Goal: Book appointment/travel/reservation

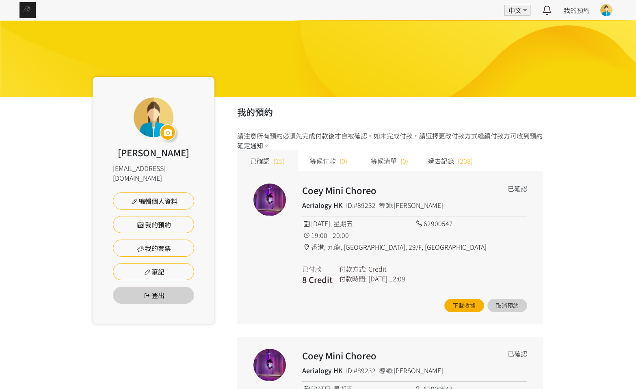
scroll to position [1096, 0]
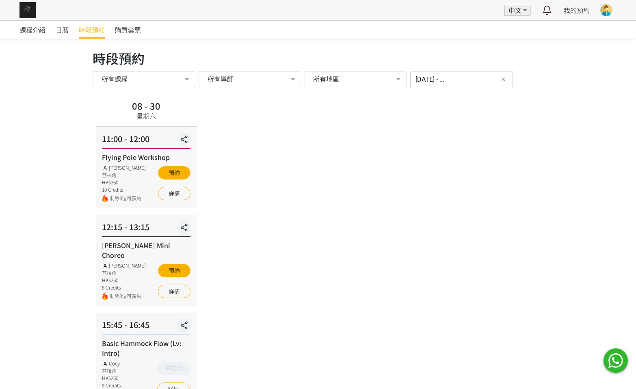
scroll to position [147, 0]
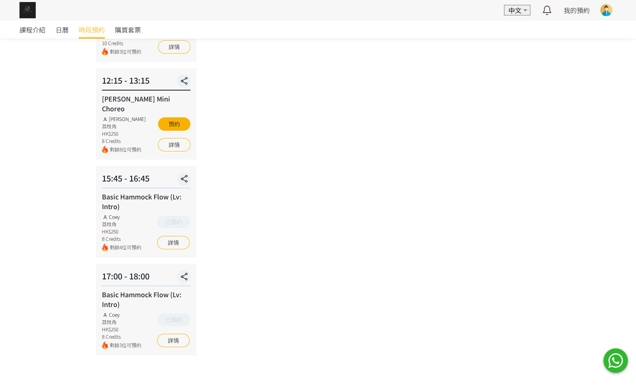
click at [82, 25] on span "時段預約" at bounding box center [92, 30] width 26 height 10
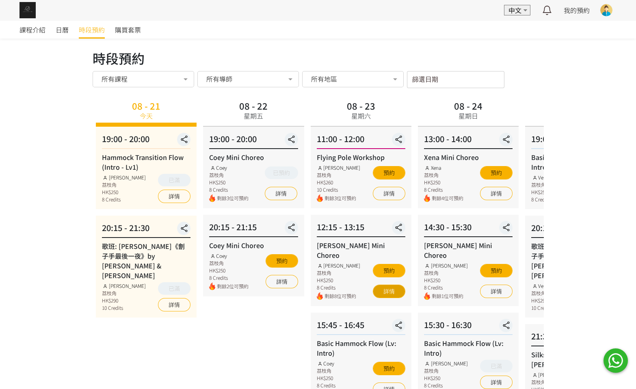
click at [388, 286] on link "詳情" at bounding box center [389, 291] width 32 height 13
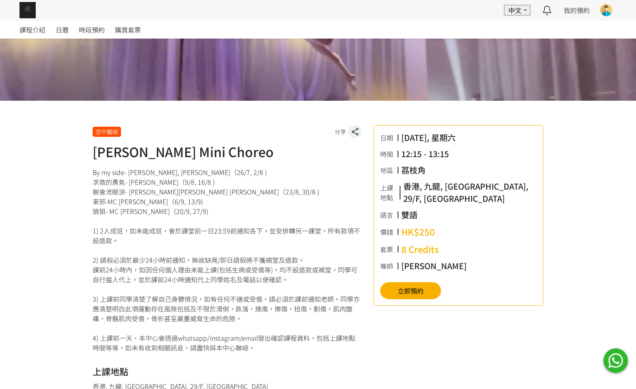
scroll to position [122, 0]
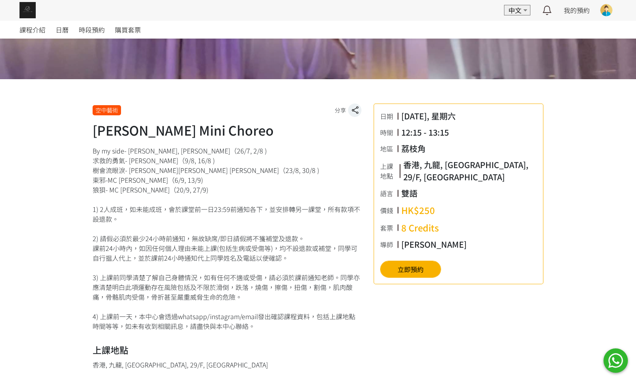
click at [245, 170] on div "By my side- [PERSON_NAME], [PERSON_NAME]（26/7, 2/8 ) 求救的勇氣- [PERSON_NAME]（9/8, …" at bounding box center [227, 238] width 269 height 185
drag, startPoint x: 245, startPoint y: 170, endPoint x: 82, endPoint y: 168, distance: 162.9
click at [82, 168] on div "空中藝術 分享 [PERSON_NAME] Mini Choreo 日期 [DATE], 星期六 時間 12:15 - 13:15 地區 九龍 上課地點 [G…" at bounding box center [318, 337] width 636 height 516
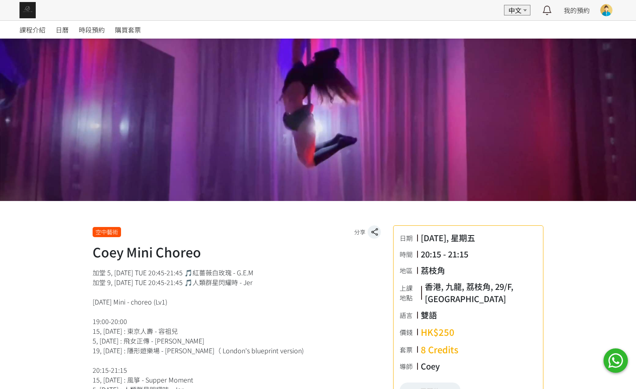
scroll to position [244, 0]
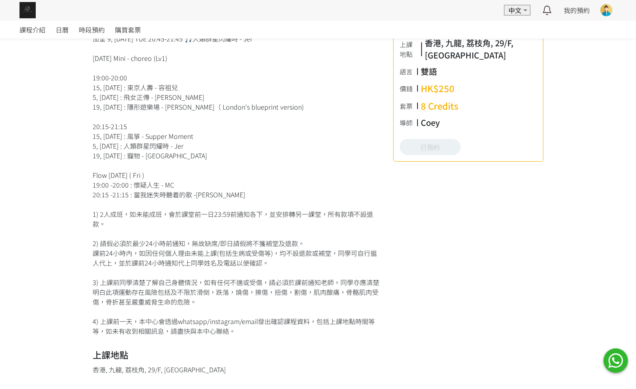
click at [106, 32] on div "時段預約" at bounding box center [97, 30] width 36 height 18
click at [91, 29] on span "時段預約" at bounding box center [92, 30] width 26 height 10
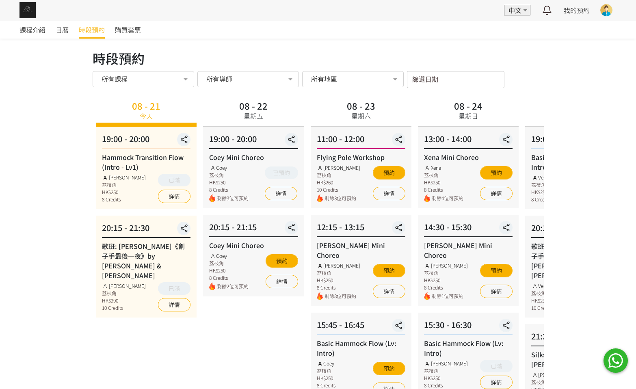
click at [600, 319] on div "課程介紹 日曆 時段預約 購買套票 時段預約 時段預約 所有課程 所有課程 Hammock Transition Flow (Intro - Lv1) 歌班:…" at bounding box center [318, 332] width 636 height 625
click at [474, 74] on input "篩選日期" at bounding box center [455, 79] width 97 height 17
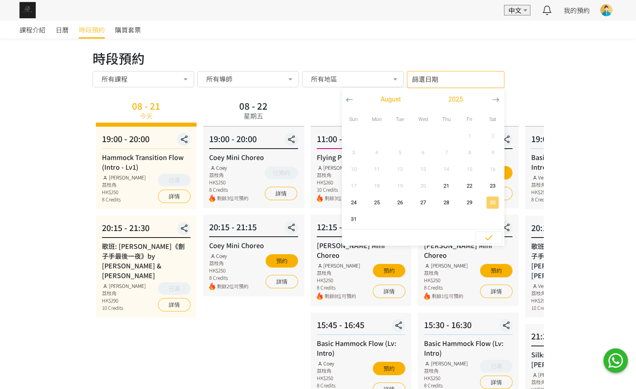
click at [489, 203] on span "30" at bounding box center [493, 203] width 18 height 8
type input "[DATE] - ..."
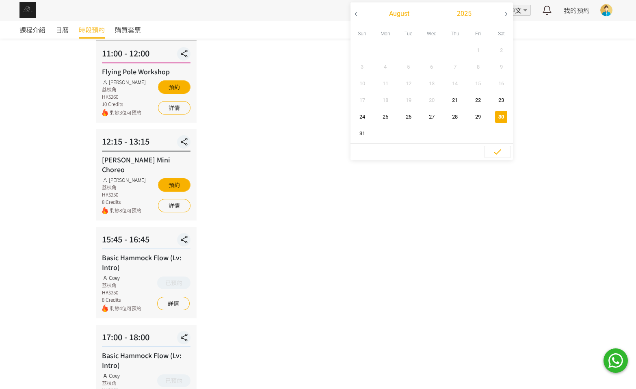
scroll to position [147, 0]
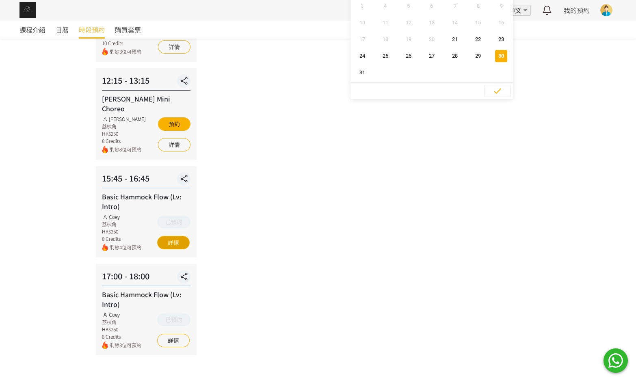
click at [319, 76] on div "08 - 30 星期六 11:00 - 12:00 Flying Pole Workshop [PERSON_NAME] 荔枝角 HK$260 10 Cred…" at bounding box center [318, 153] width 451 height 404
